Goal: Task Accomplishment & Management: Use online tool/utility

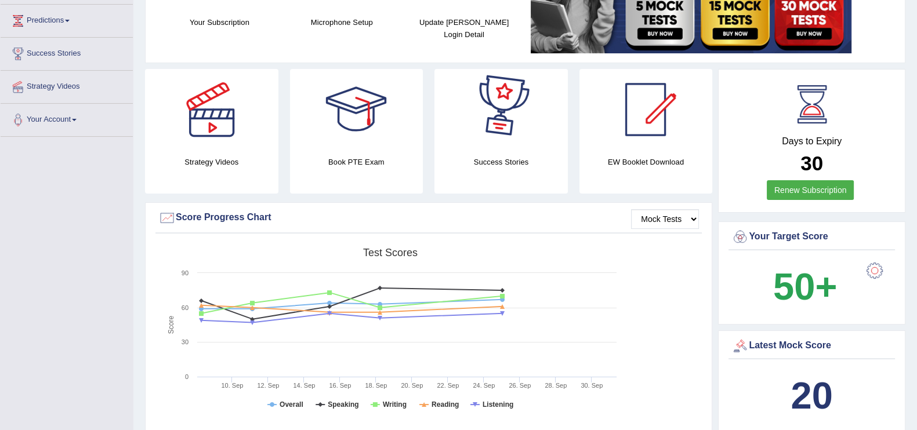
scroll to position [215, 0]
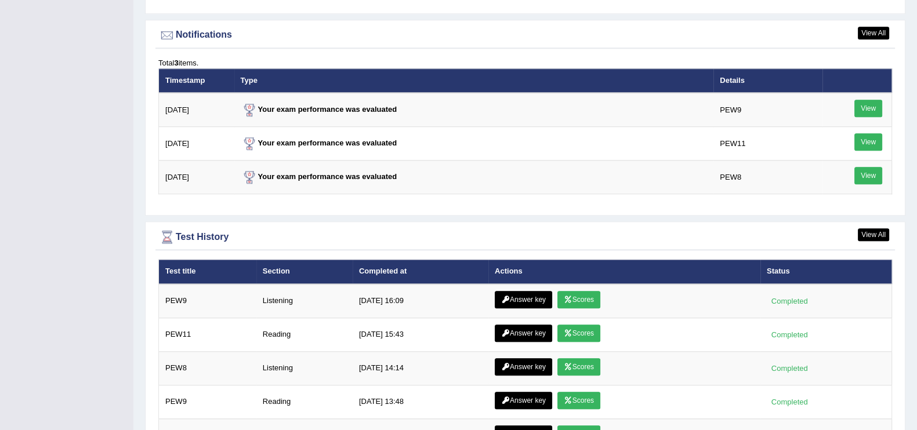
scroll to position [1573, 0]
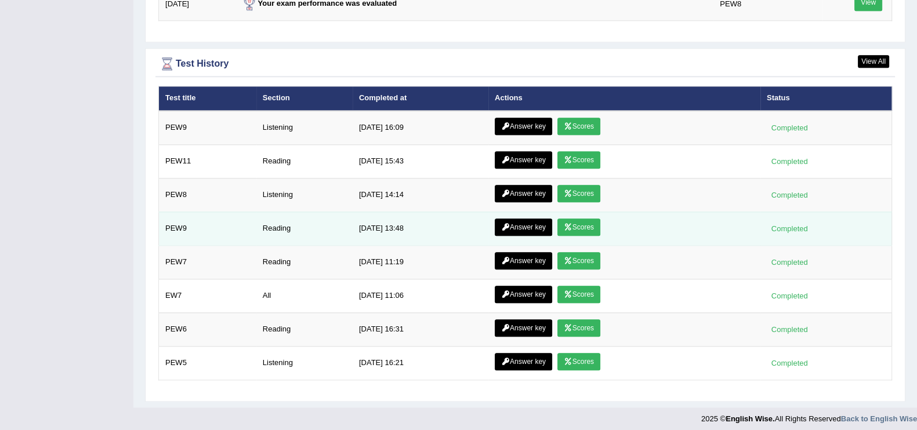
drag, startPoint x: 365, startPoint y: 274, endPoint x: 391, endPoint y: 220, distance: 60.4
click at [391, 220] on tbody "PEW9 Listening 10/1/25 16:09 Answer key Scores Completed PEW11 Reading 10/1/25 …" at bounding box center [525, 246] width 733 height 270
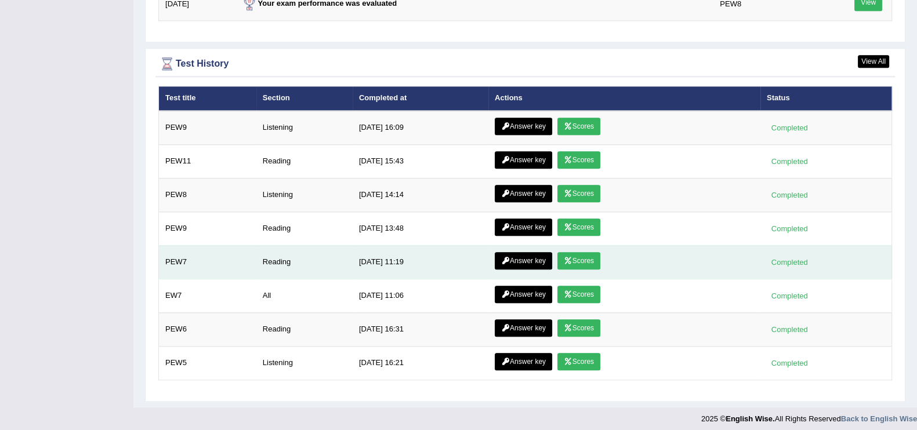
click at [513, 253] on link "Answer key" at bounding box center [523, 260] width 57 height 17
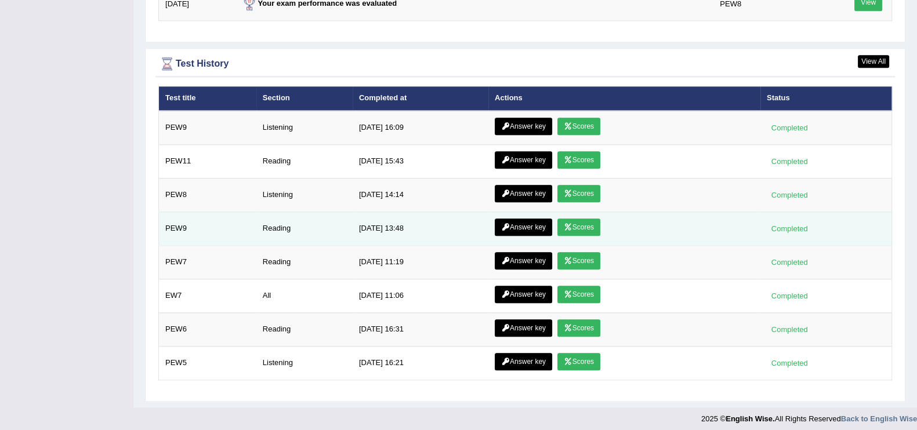
click at [528, 219] on link "Answer key" at bounding box center [523, 227] width 57 height 17
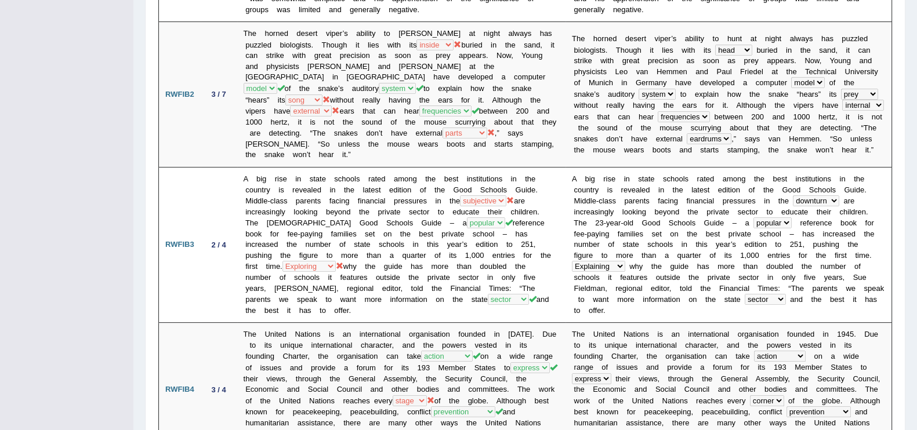
scroll to position [357, 0]
click at [383, 291] on td "A big rise in state schools rated among the best institutions in the country is…" at bounding box center [401, 243] width 328 height 155
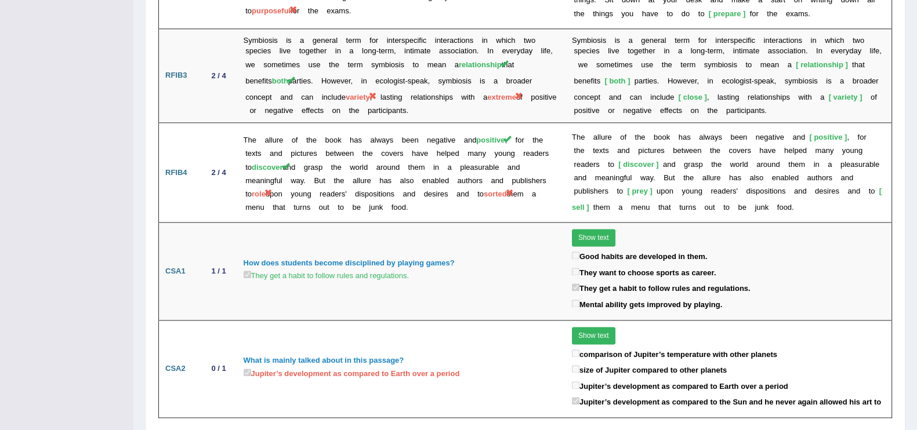
scroll to position [1862, 0]
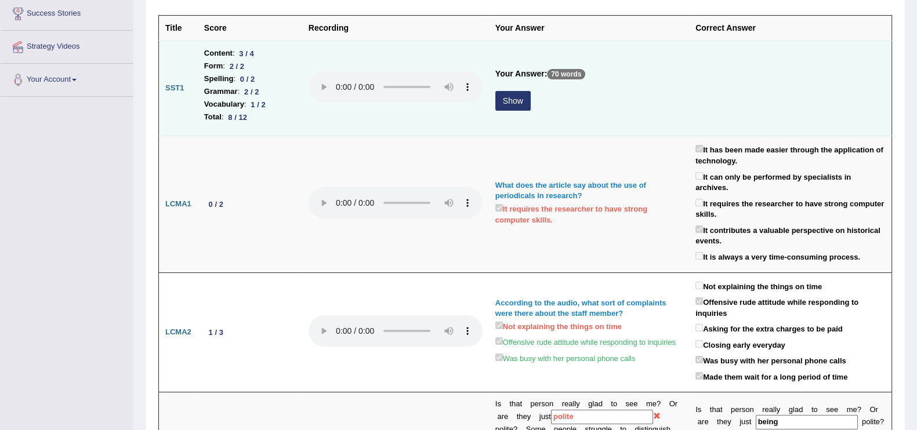
click at [511, 97] on button "Show" at bounding box center [512, 101] width 35 height 20
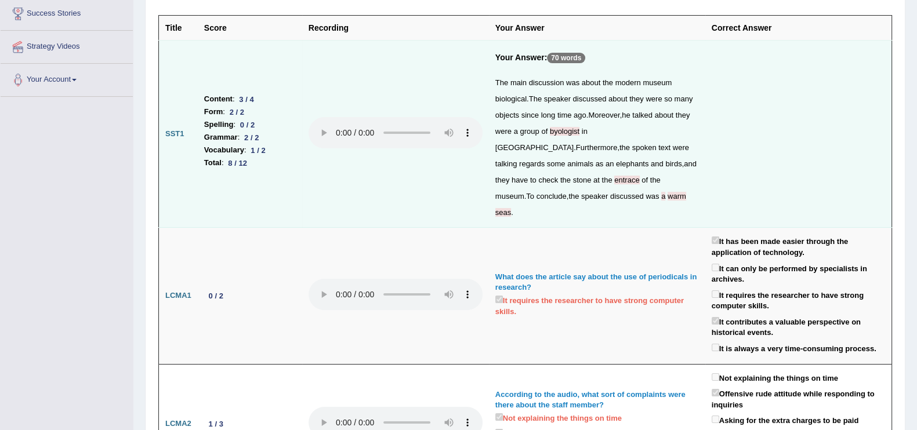
click at [668, 192] on span "warm" at bounding box center [677, 196] width 19 height 9
drag, startPoint x: 630, startPoint y: 190, endPoint x: 594, endPoint y: 194, distance: 35.5
click at [610, 194] on span "discussed" at bounding box center [627, 196] width 34 height 9
click at [668, 195] on span "warm" at bounding box center [677, 196] width 19 height 9
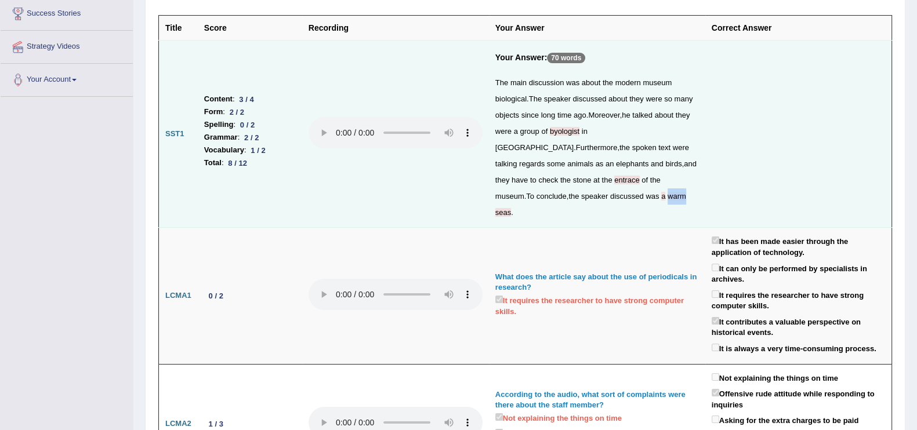
click at [668, 195] on span "warm" at bounding box center [677, 196] width 19 height 9
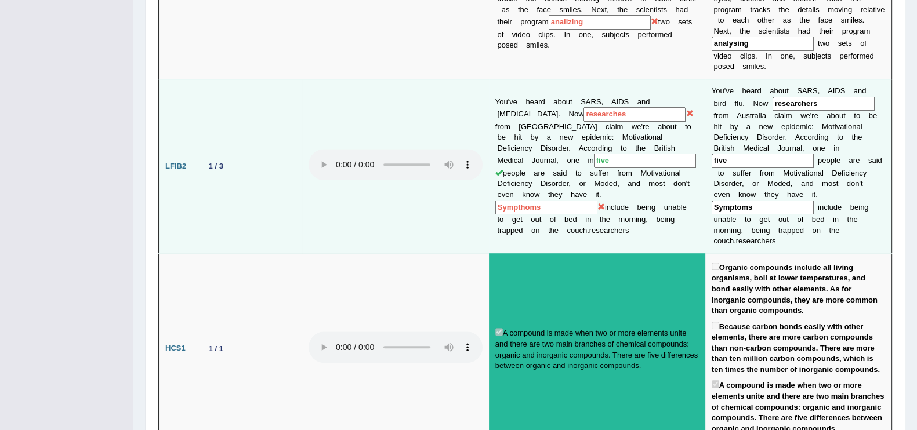
scroll to position [886, 0]
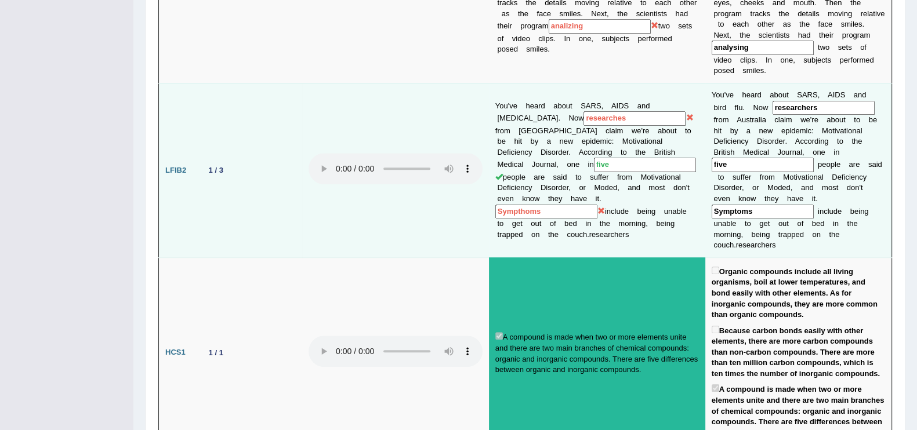
click at [445, 160] on td at bounding box center [395, 170] width 187 height 175
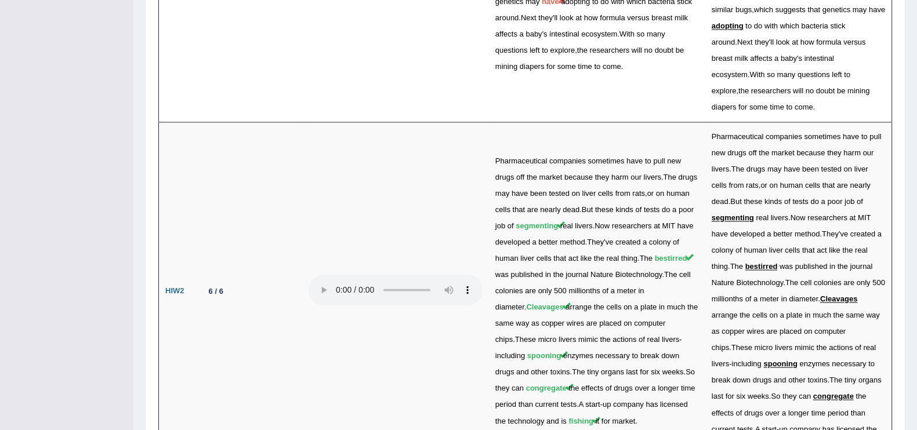
scroll to position [2342, 0]
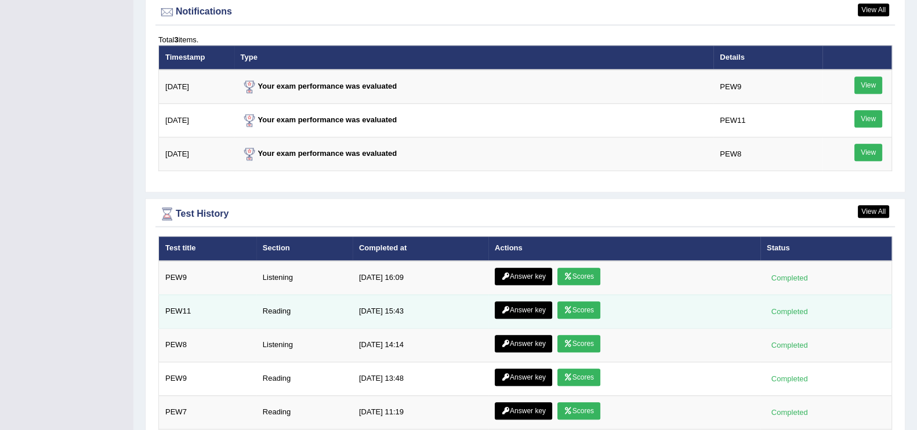
drag, startPoint x: 0, startPoint y: 0, endPoint x: 523, endPoint y: 305, distance: 605.6
click at [523, 305] on td "Answer key Scores" at bounding box center [624, 312] width 272 height 34
click at [523, 305] on link "Answer key" at bounding box center [523, 310] width 57 height 17
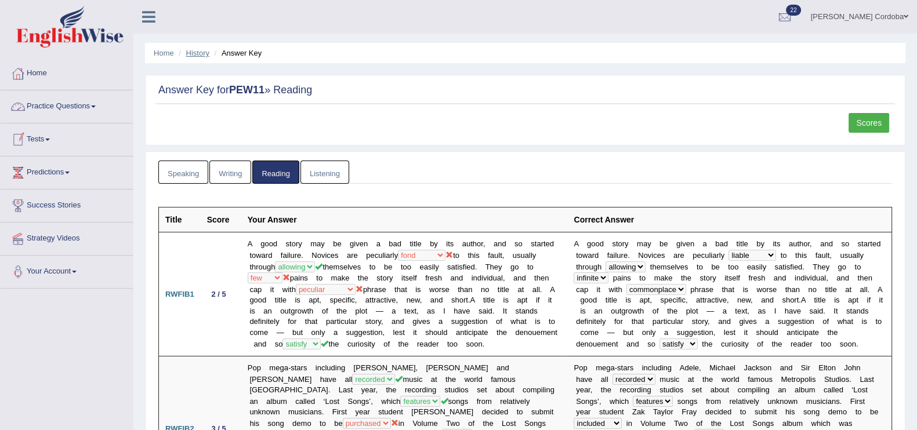
click at [200, 52] on link "History" at bounding box center [197, 53] width 23 height 9
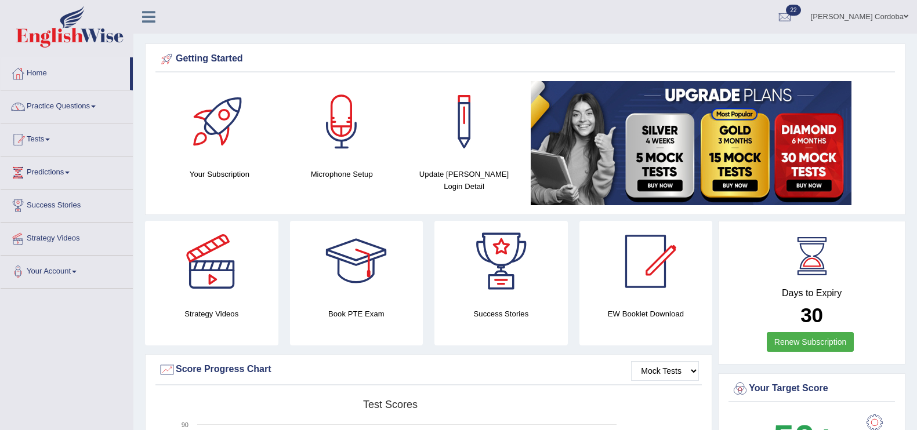
scroll to position [1334, 0]
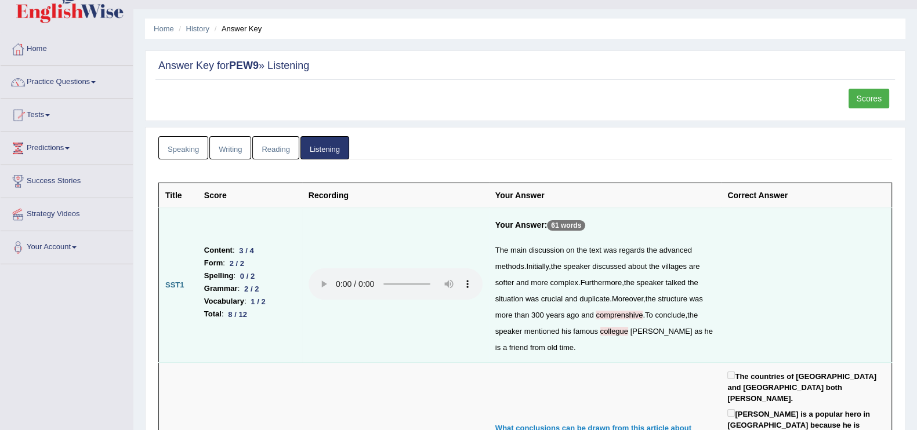
scroll to position [17, 0]
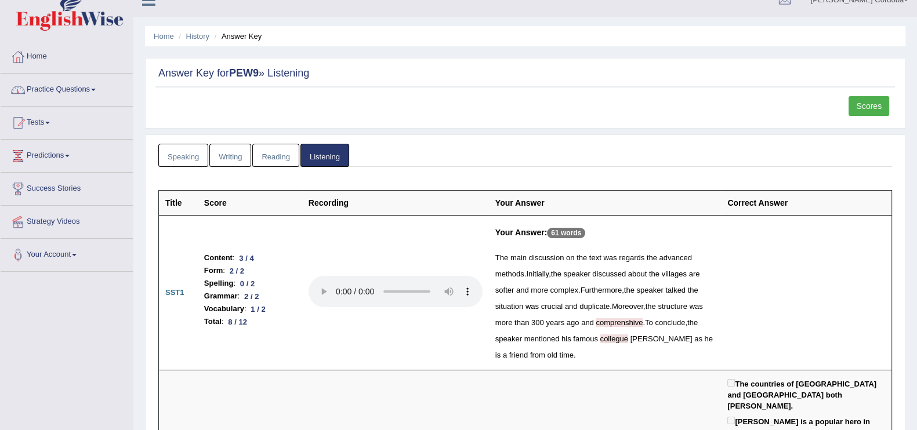
click at [39, 57] on link "Home" at bounding box center [67, 55] width 132 height 29
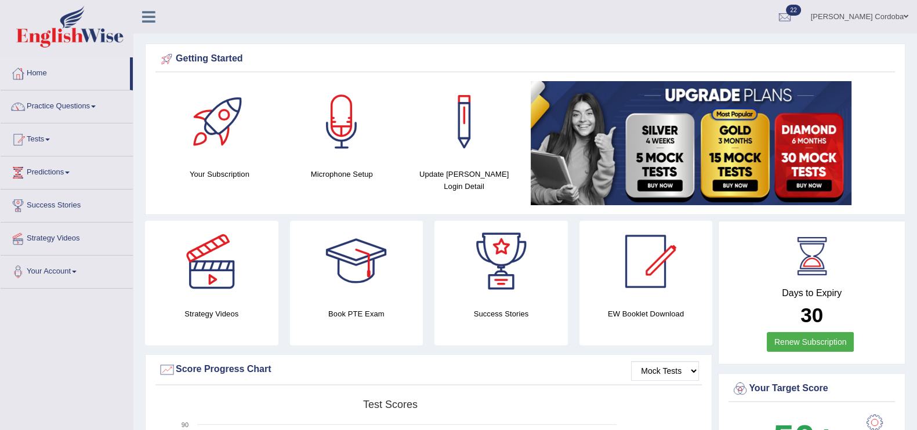
click at [79, 111] on link "Practice Questions" at bounding box center [67, 104] width 132 height 29
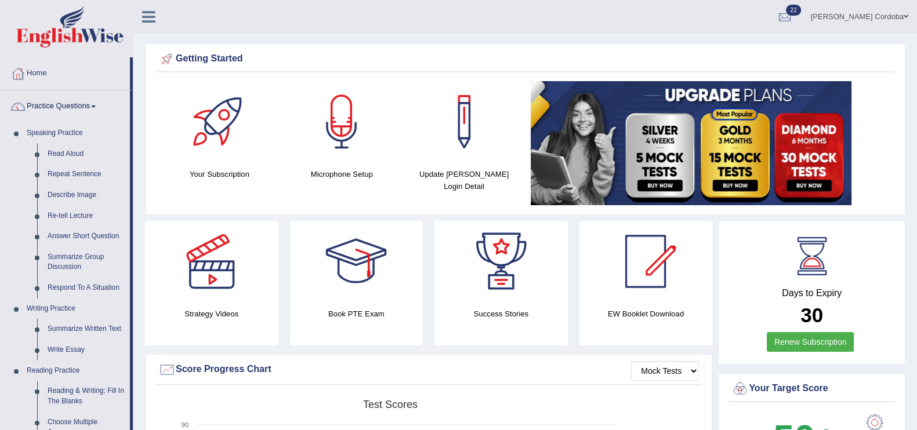
click at [79, 107] on link "Practice Questions" at bounding box center [65, 104] width 129 height 29
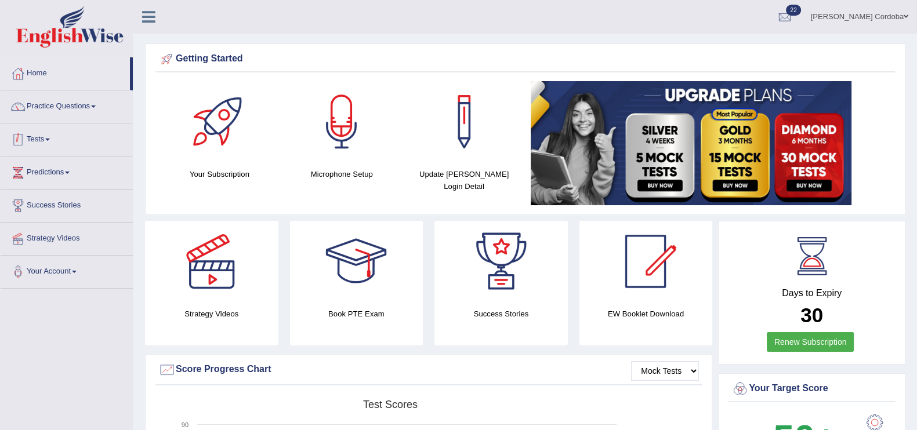
click at [41, 140] on link "Tests" at bounding box center [67, 138] width 132 height 29
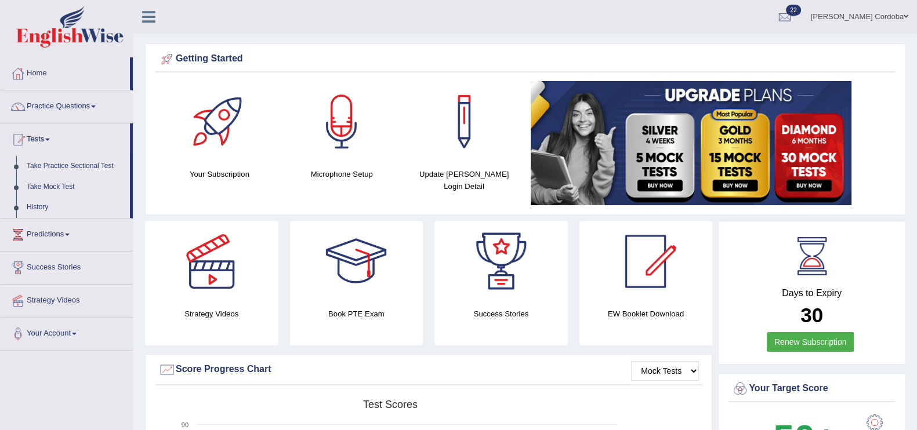
click at [81, 158] on link "Take Practice Sectional Test" at bounding box center [75, 166] width 108 height 21
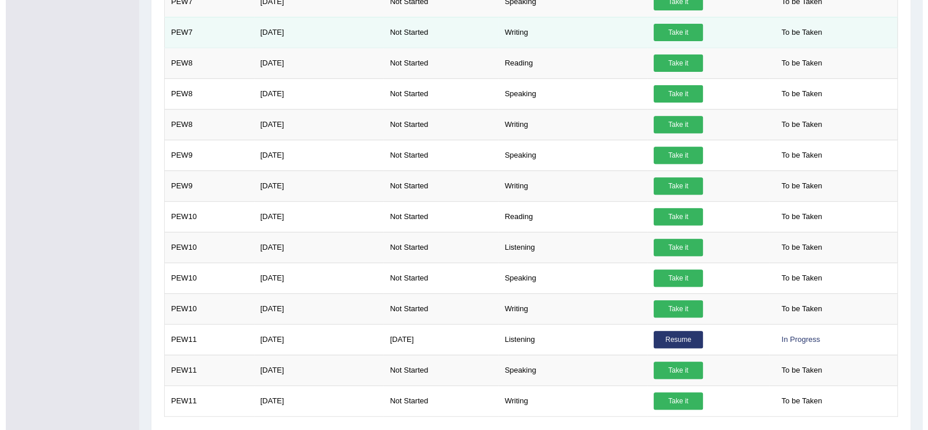
scroll to position [616, 0]
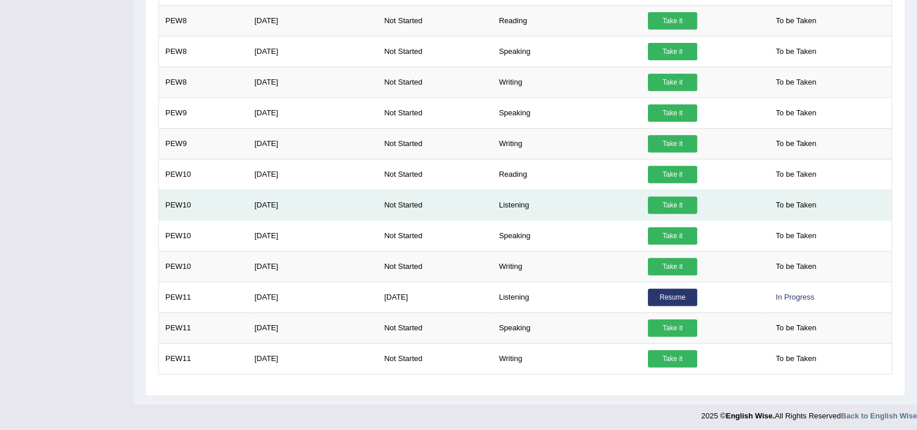
click at [677, 197] on link "Take it" at bounding box center [672, 205] width 49 height 17
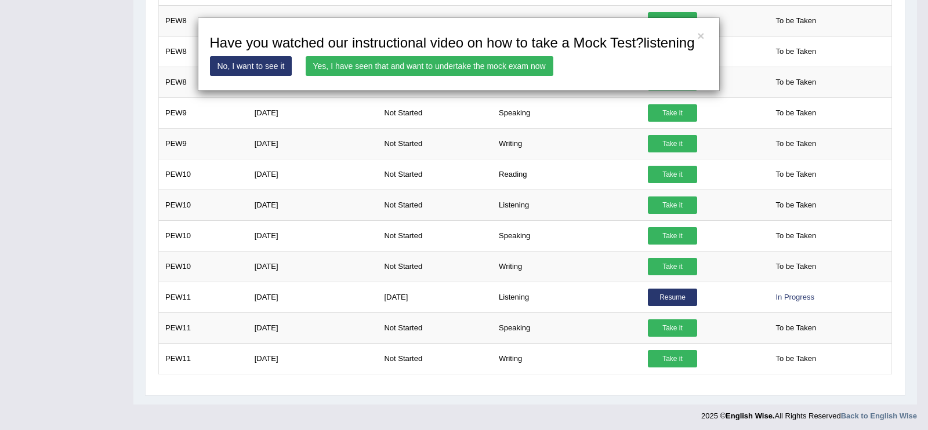
click at [402, 65] on link "Yes, I have seen that and want to undertake the mock exam now" at bounding box center [430, 66] width 248 height 20
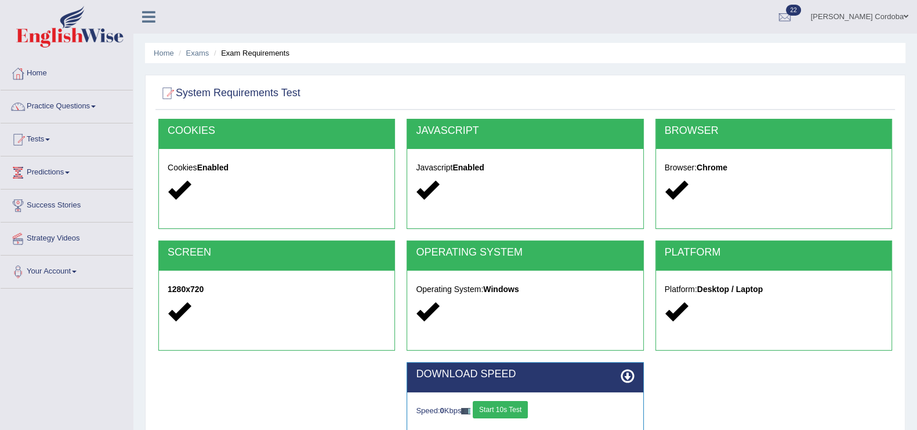
scroll to position [179, 0]
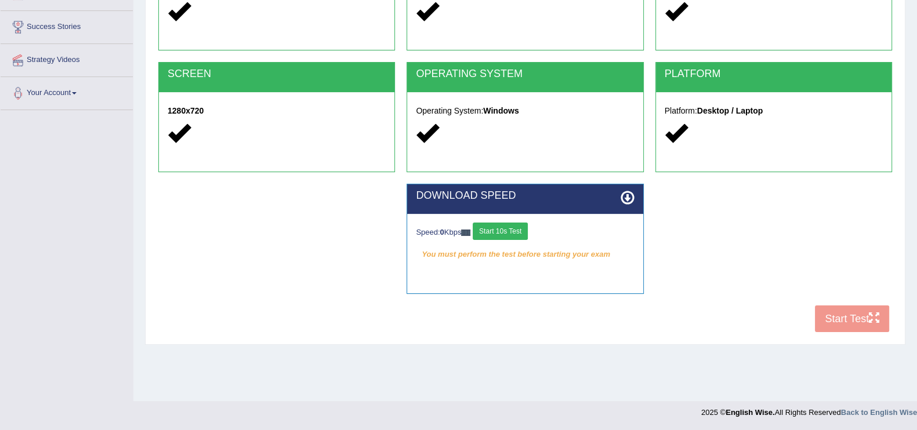
click at [521, 231] on button "Start 10s Test" at bounding box center [500, 231] width 55 height 17
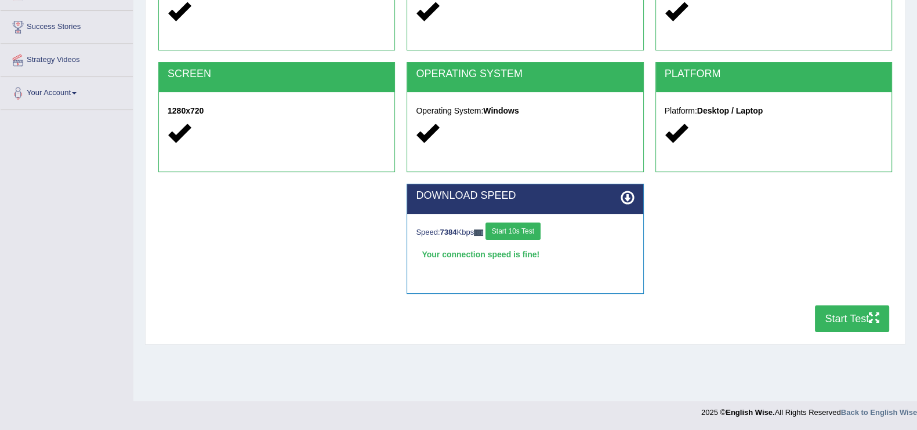
click at [854, 318] on button "Start Test" at bounding box center [852, 319] width 74 height 27
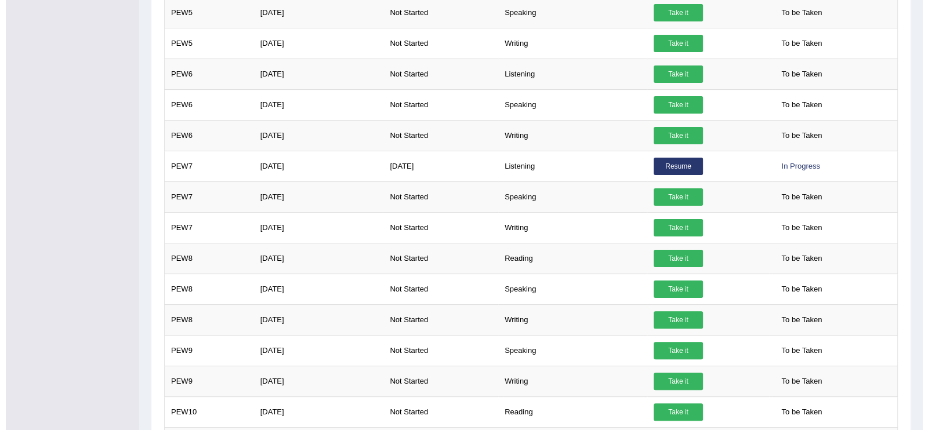
scroll to position [616, 0]
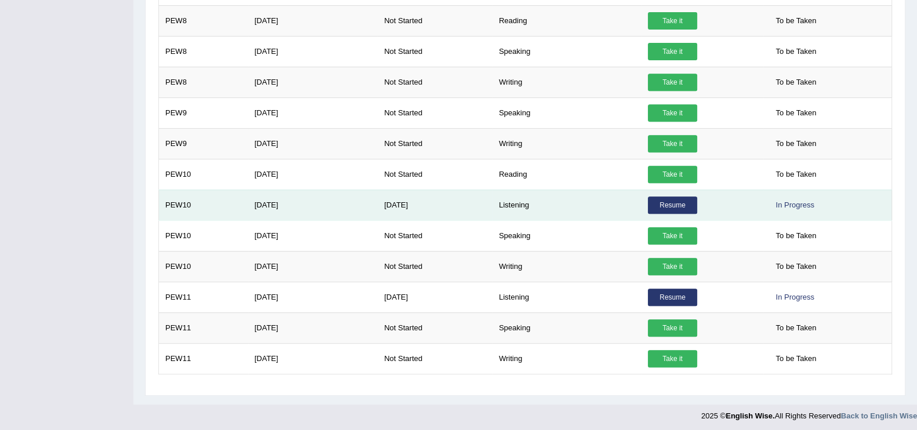
click at [661, 202] on link "Resume" at bounding box center [672, 205] width 49 height 17
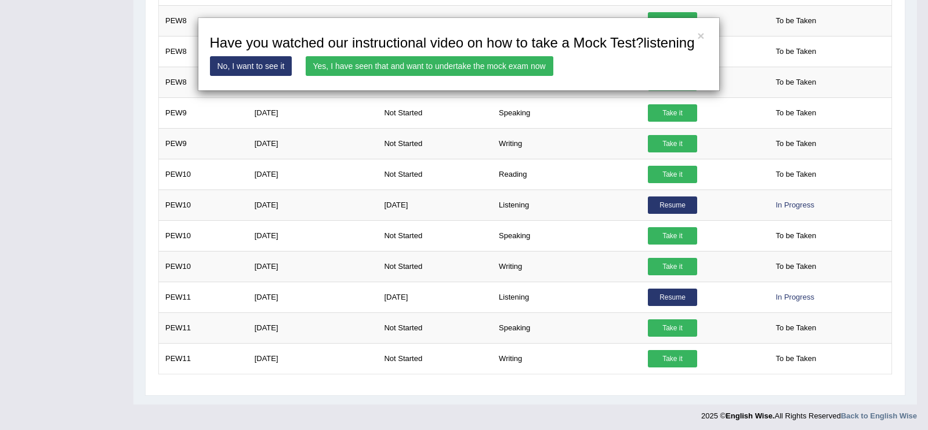
click at [517, 68] on link "Yes, I have seen that and want to undertake the mock exam now" at bounding box center [430, 66] width 248 height 20
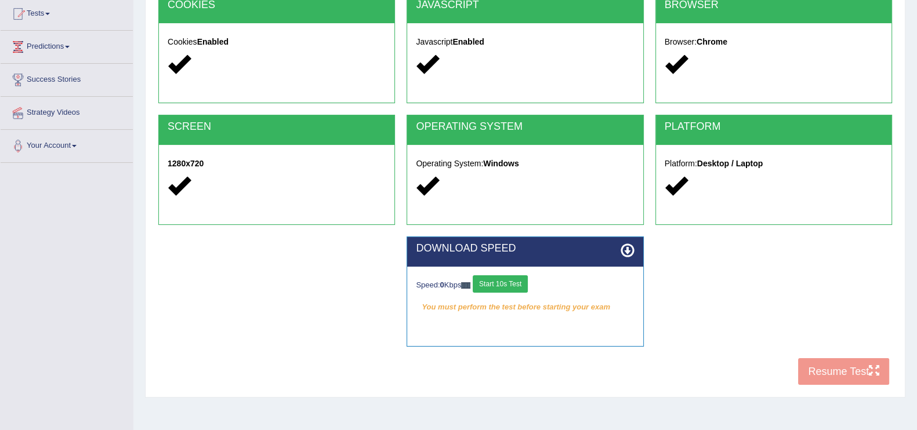
scroll to position [136, 0]
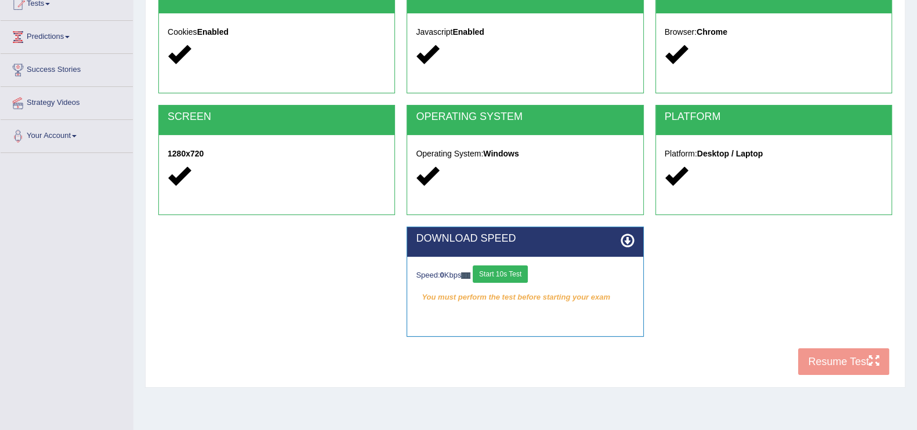
click at [513, 279] on button "Start 10s Test" at bounding box center [500, 274] width 55 height 17
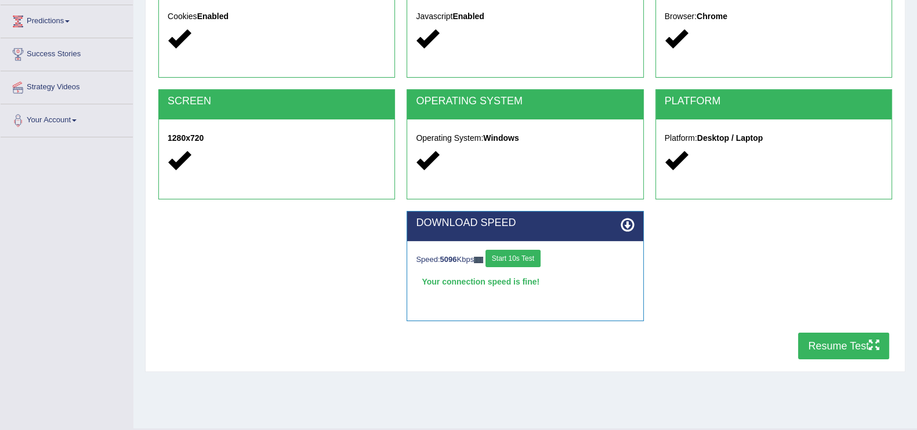
scroll to position [155, 0]
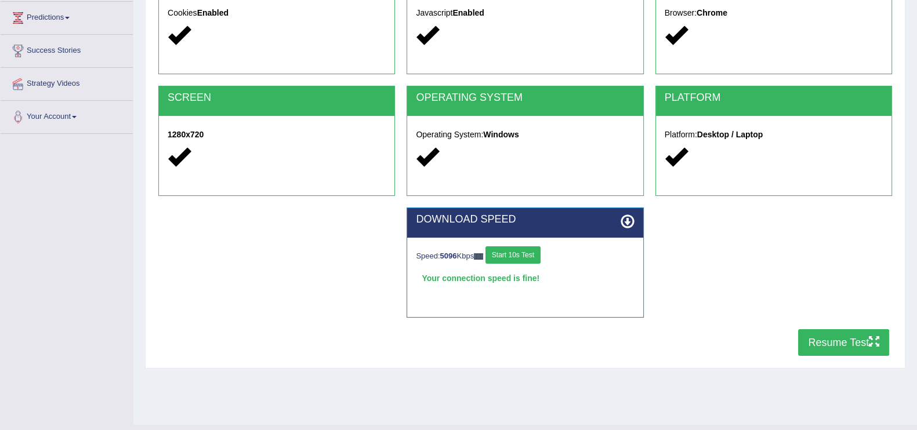
click at [841, 343] on button "Resume Test" at bounding box center [843, 342] width 91 height 27
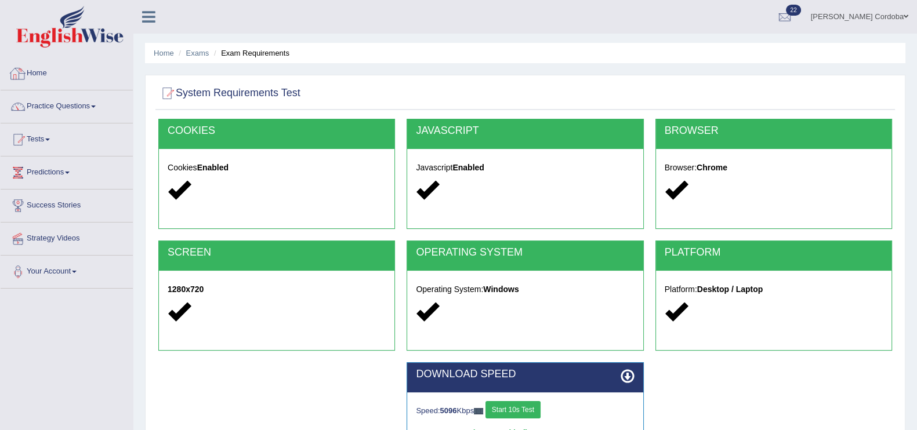
click at [45, 75] on link "Home" at bounding box center [67, 71] width 132 height 29
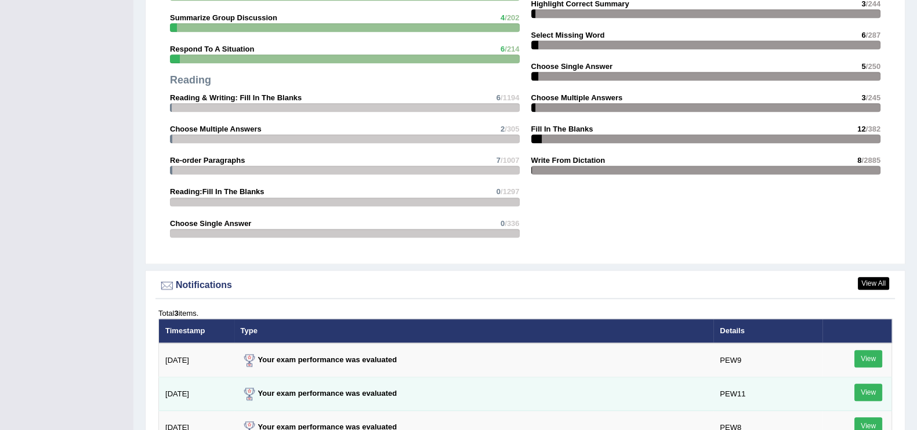
scroll to position [1151, 0]
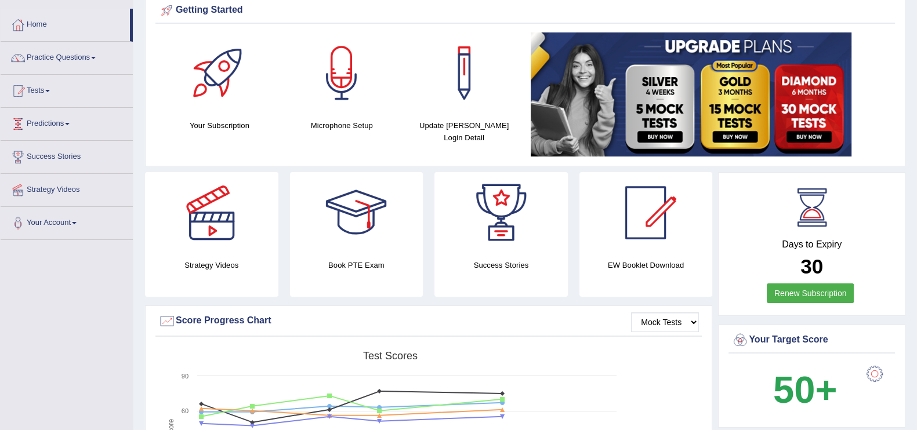
scroll to position [50, 0]
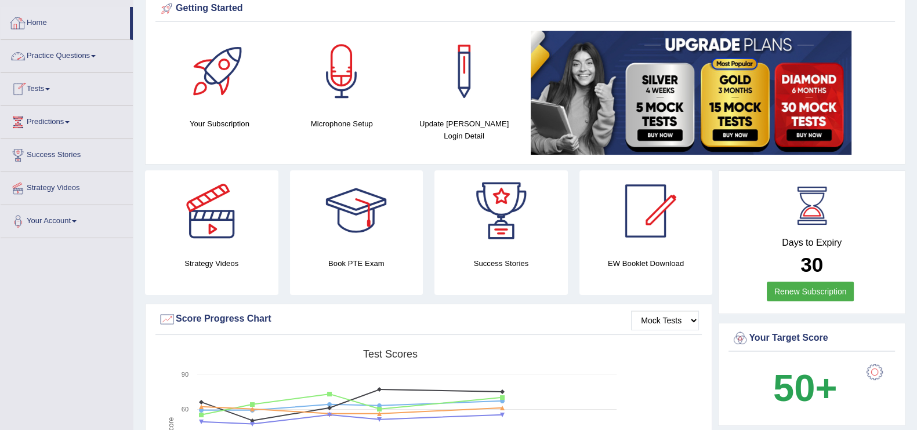
click at [44, 26] on link "Home" at bounding box center [65, 21] width 129 height 29
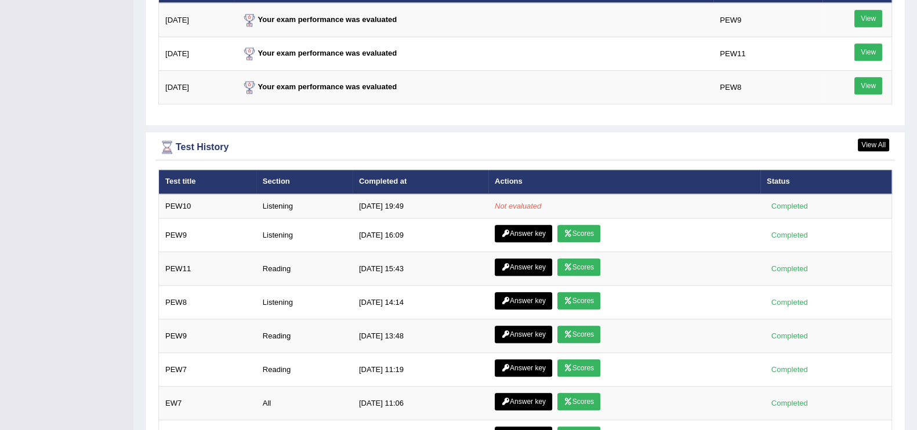
scroll to position [1564, 0]
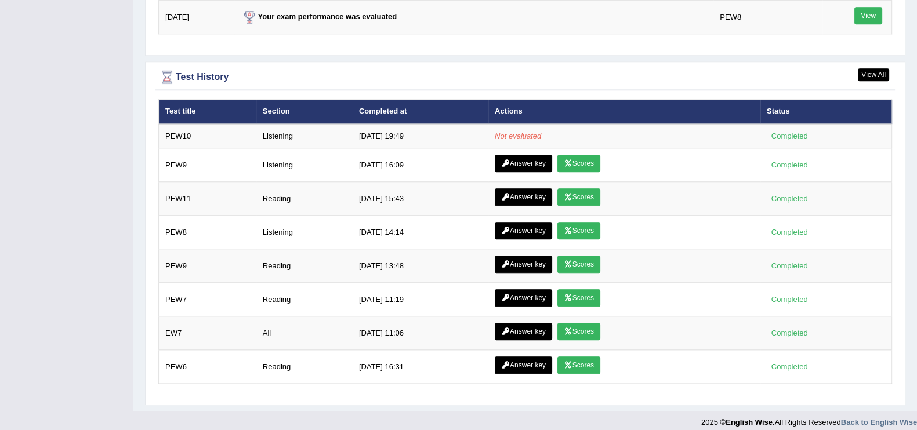
scroll to position [1564, 0]
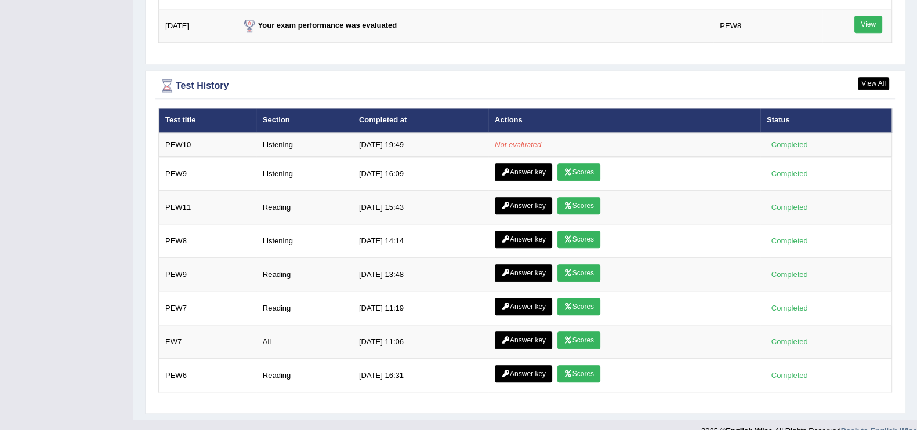
scroll to position [1564, 0]
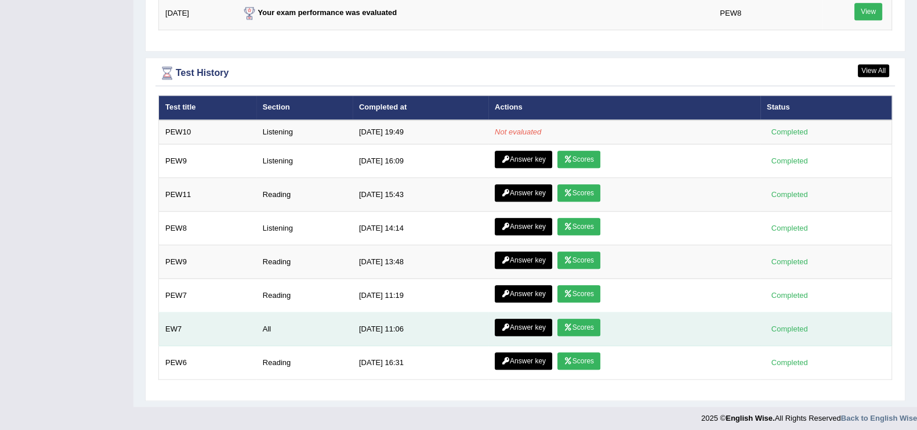
scroll to position [1564, 0]
